Goal: Task Accomplishment & Management: Use online tool/utility

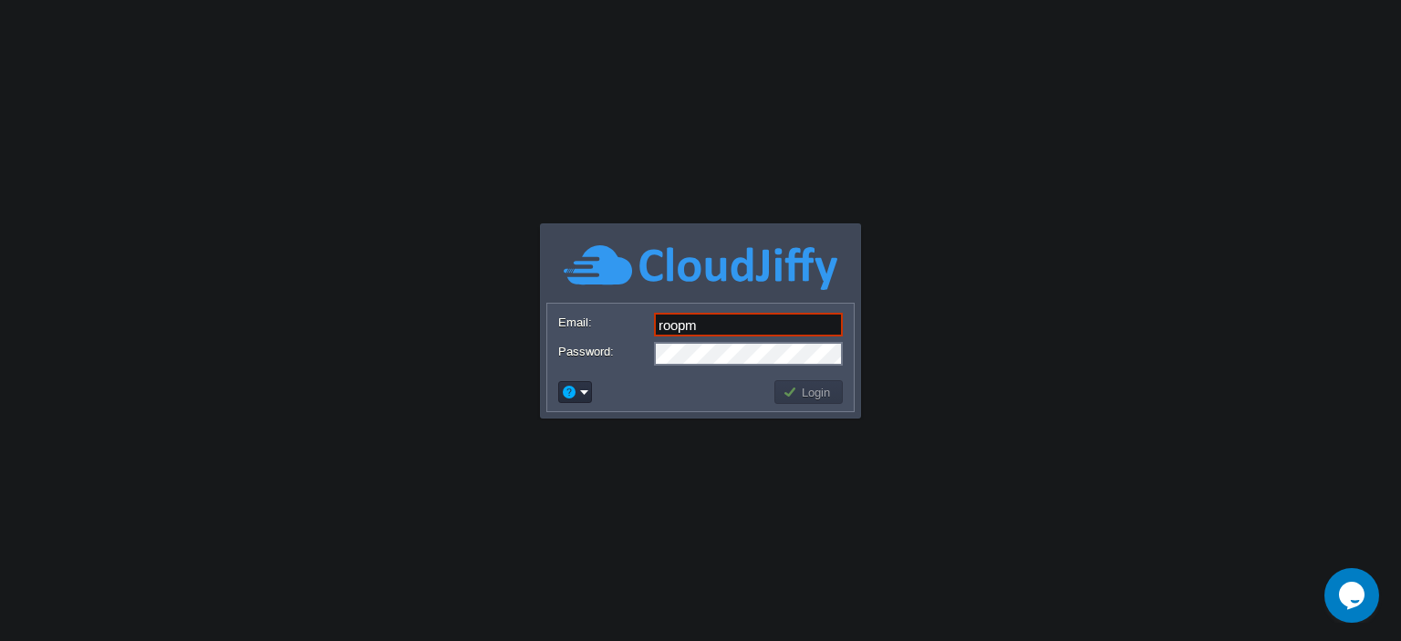
type input "[EMAIL_ADDRESS][PERSON_NAME][DOMAIN_NAME]"
click at [817, 394] on button "Login" at bounding box center [809, 392] width 53 height 16
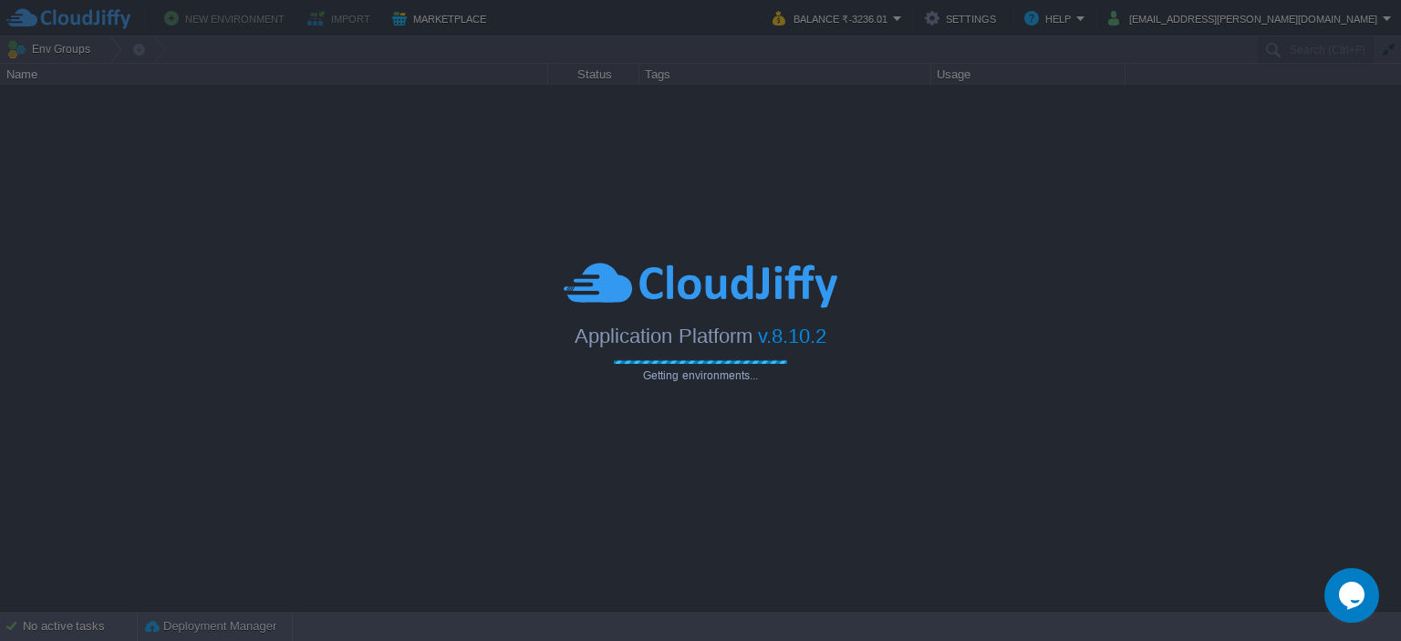
type input "Search (Ctrl+F)"
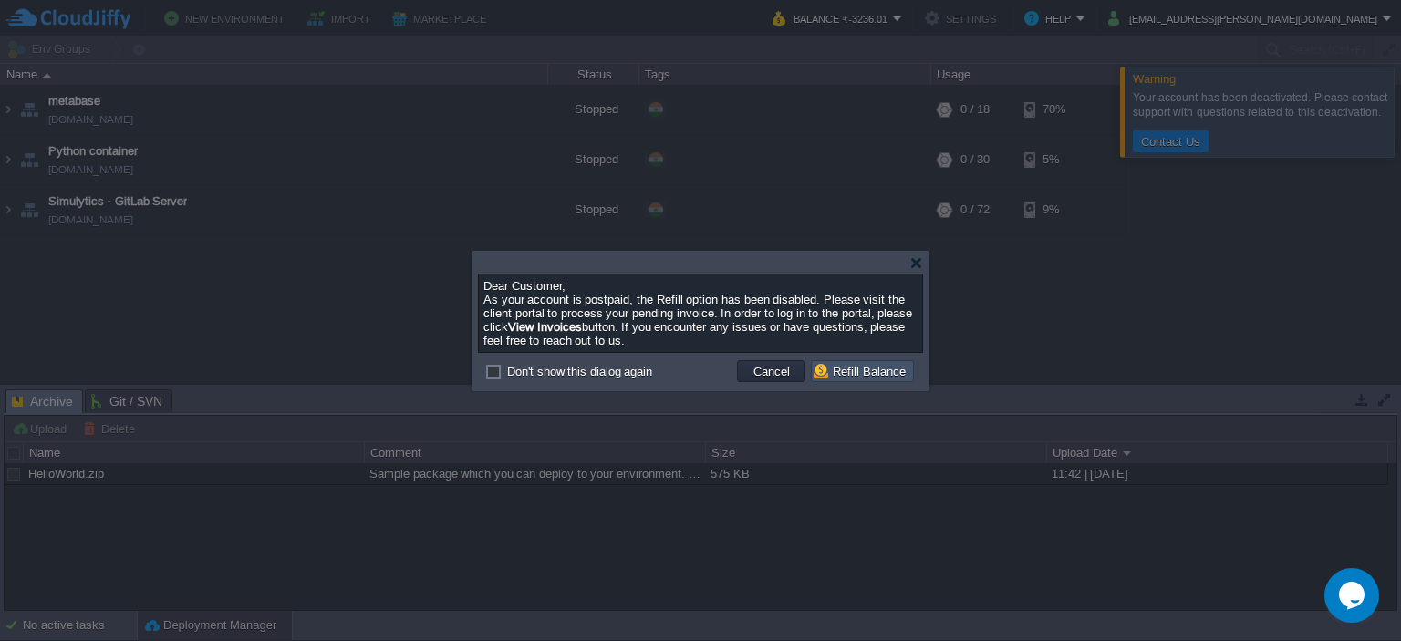
click at [849, 372] on button "Refill Balance" at bounding box center [863, 371] width 98 height 16
